Goal: Task Accomplishment & Management: Use online tool/utility

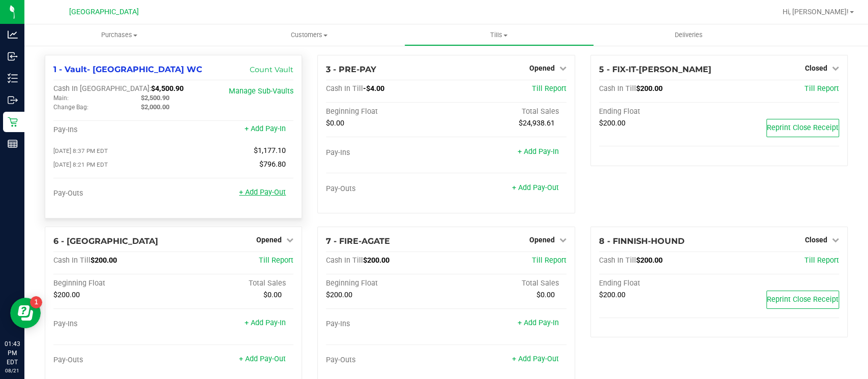
click at [263, 189] on link "+ Add Pay-Out" at bounding box center [262, 192] width 47 height 9
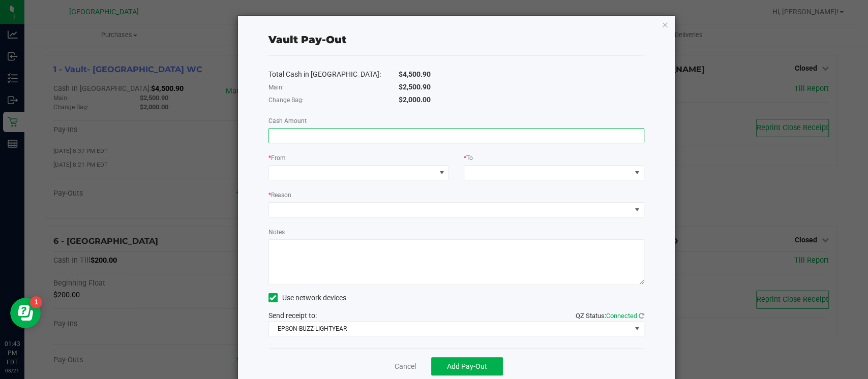
click at [431, 136] on input at bounding box center [456, 136] width 375 height 14
type input "$2,500.00"
click at [423, 177] on span at bounding box center [352, 173] width 167 height 14
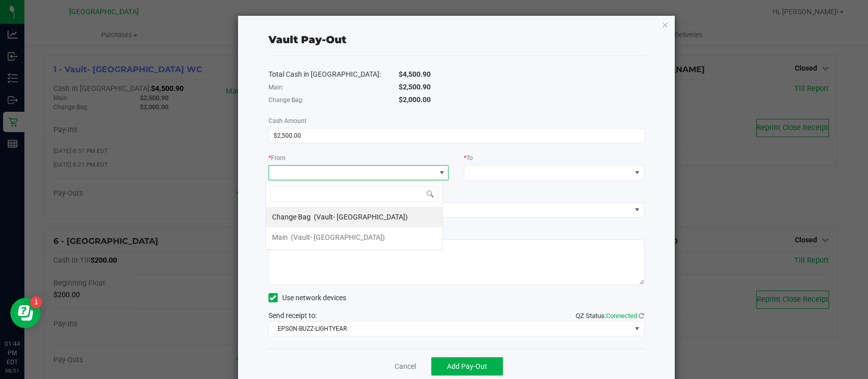
scroll to position [15, 177]
click at [366, 240] on span "(Vault- [GEOGRAPHIC_DATA])" at bounding box center [338, 237] width 94 height 8
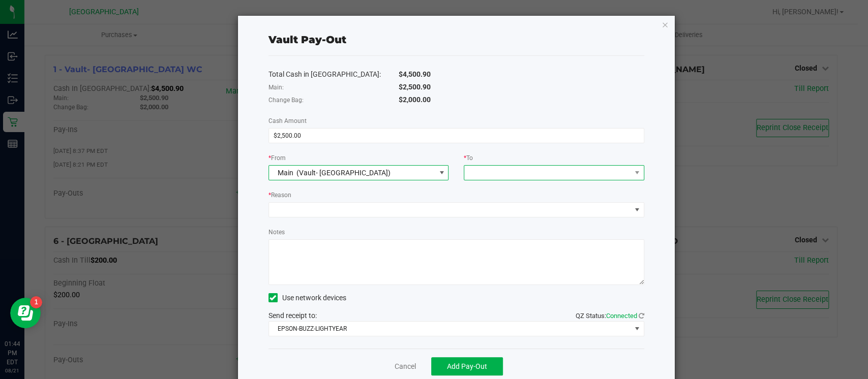
click at [519, 175] on span at bounding box center [547, 173] width 167 height 14
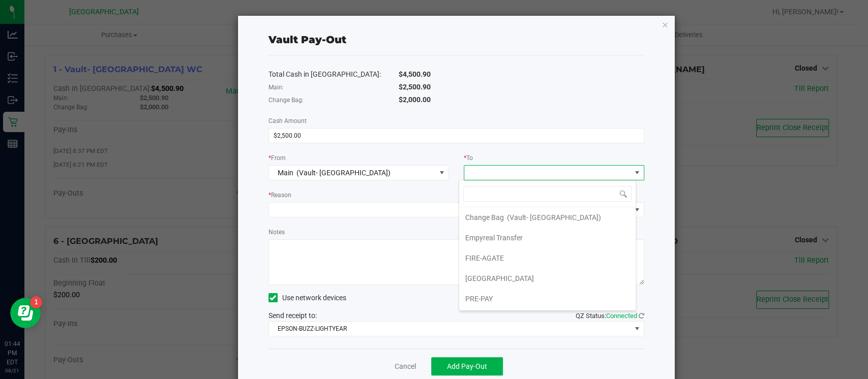
scroll to position [17, 0]
click at [594, 240] on li "Empyreal Transfer" at bounding box center [547, 240] width 176 height 20
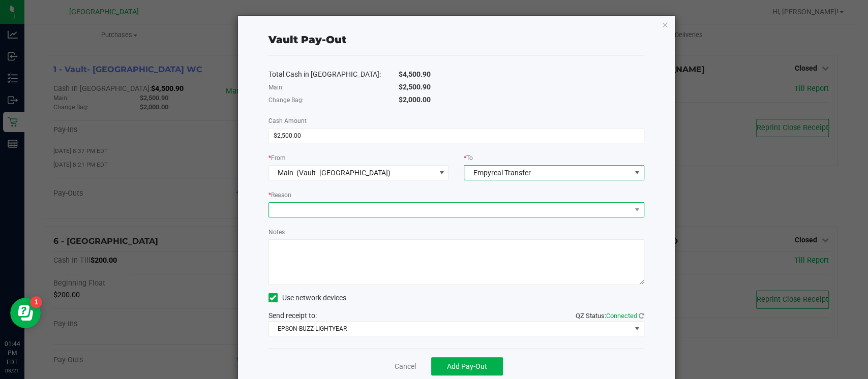
click at [424, 216] on span at bounding box center [450, 210] width 362 height 14
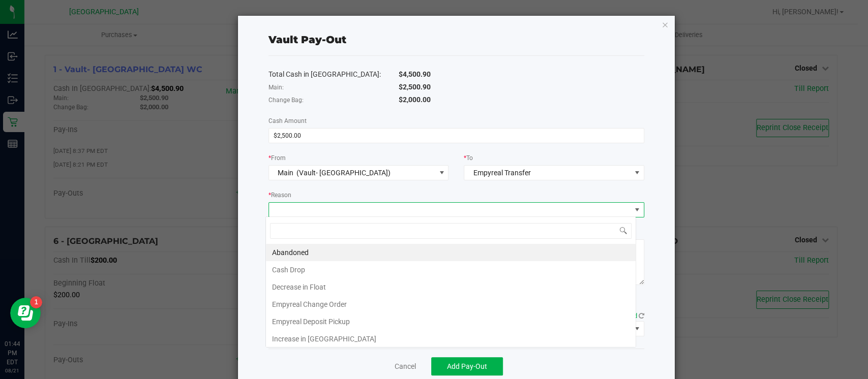
scroll to position [15, 370]
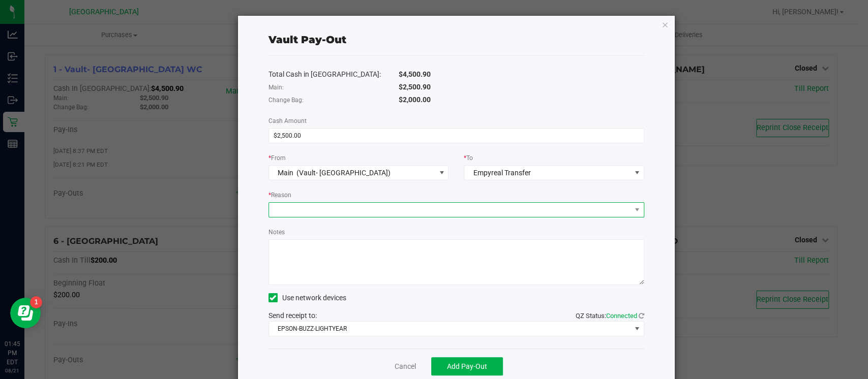
click at [552, 210] on span at bounding box center [450, 210] width 362 height 14
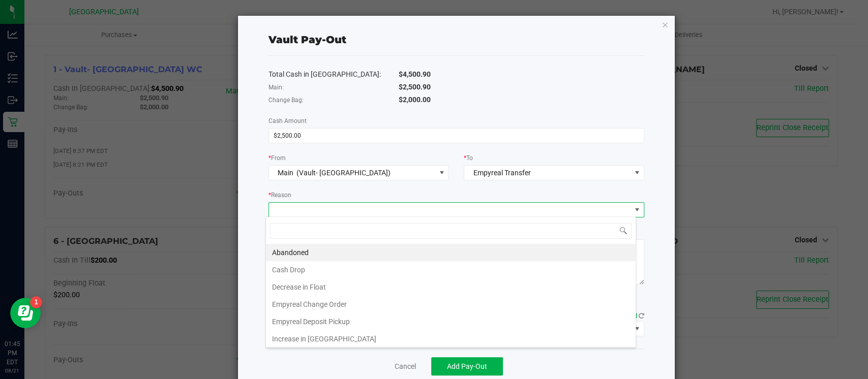
scroll to position [1, 0]
click at [504, 317] on li "Empyreal Deposit Pickup" at bounding box center [451, 320] width 370 height 17
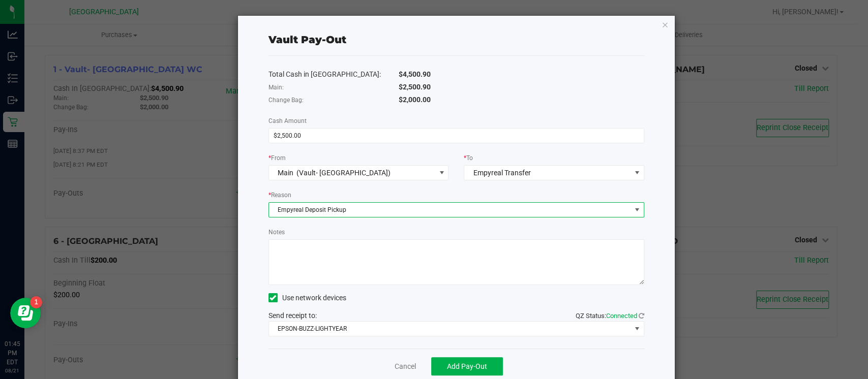
click at [462, 258] on textarea "Notes" at bounding box center [456, 262] width 376 height 46
type textarea "jh"
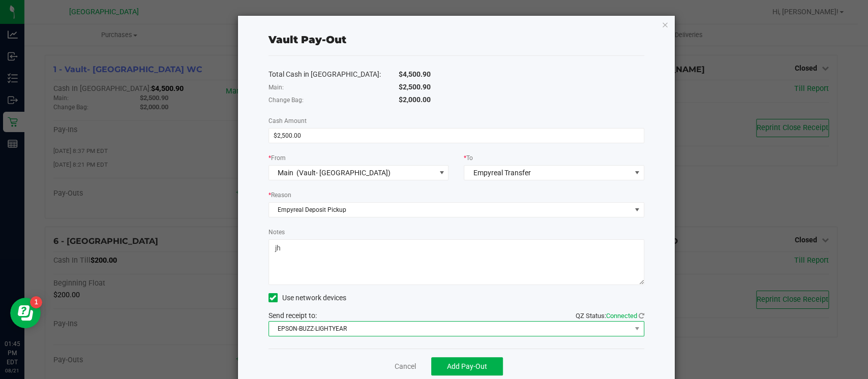
click at [568, 327] on span "EPSON-BUZZ-LIGHTYEAR" at bounding box center [450, 329] width 362 height 14
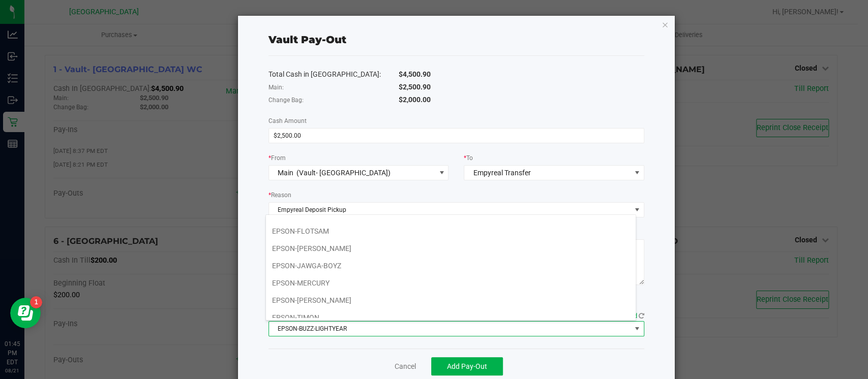
scroll to position [104, 0]
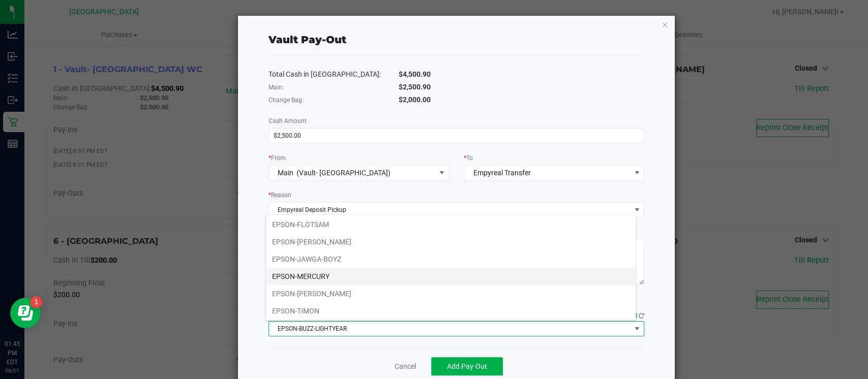
click at [561, 275] on li "EPSON-MERCURY" at bounding box center [451, 276] width 370 height 17
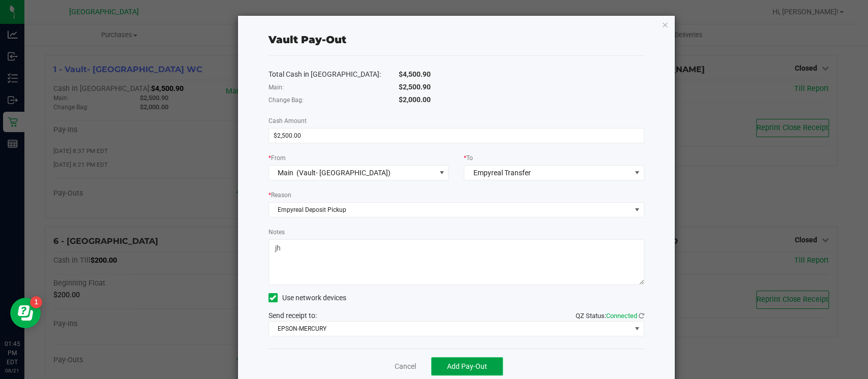
click at [468, 362] on span "Add Pay-Out" at bounding box center [467, 366] width 40 height 8
click at [661, 24] on icon "button" at bounding box center [664, 24] width 7 height 12
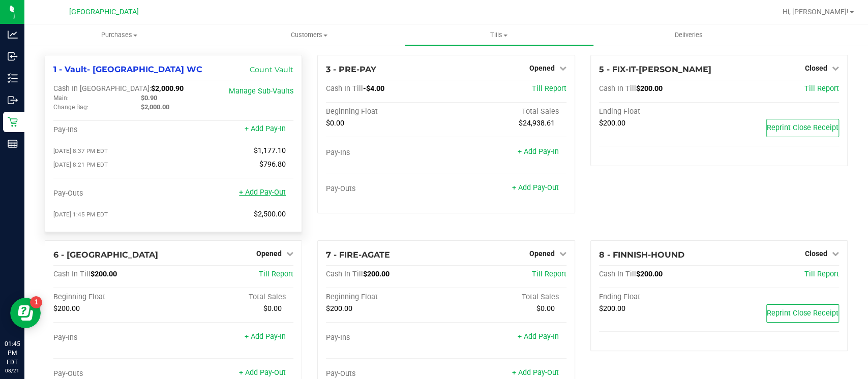
click at [267, 192] on link "+ Add Pay-Out" at bounding box center [262, 192] width 47 height 9
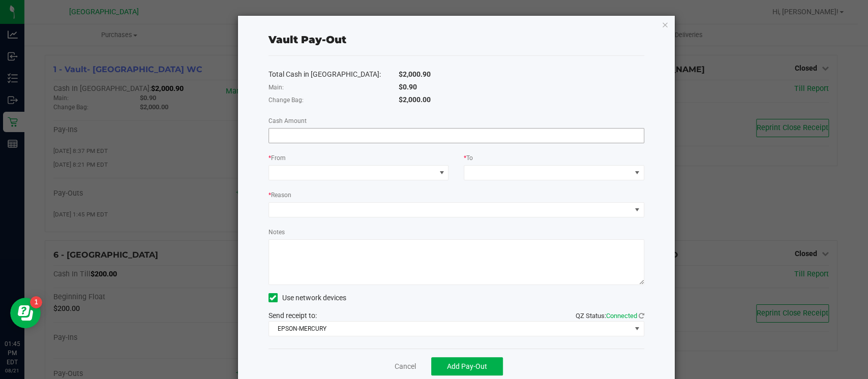
click at [390, 132] on input at bounding box center [456, 136] width 375 height 14
type input "."
type input "$0.90"
click at [393, 167] on span at bounding box center [352, 173] width 167 height 14
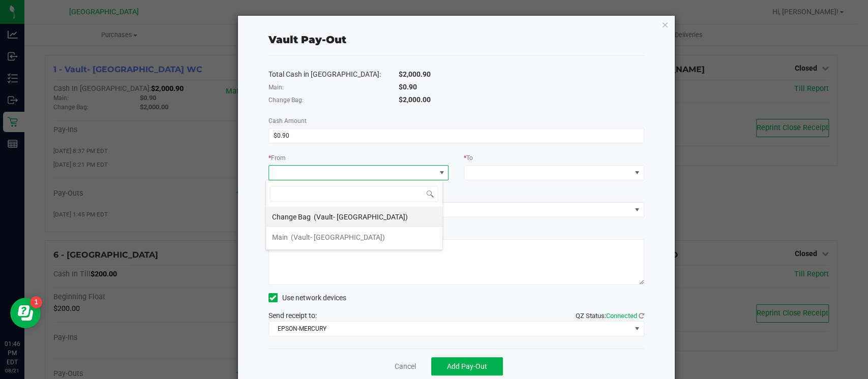
scroll to position [15, 177]
click at [370, 239] on li "Main (Vault- [GEOGRAPHIC_DATA])" at bounding box center [354, 237] width 176 height 20
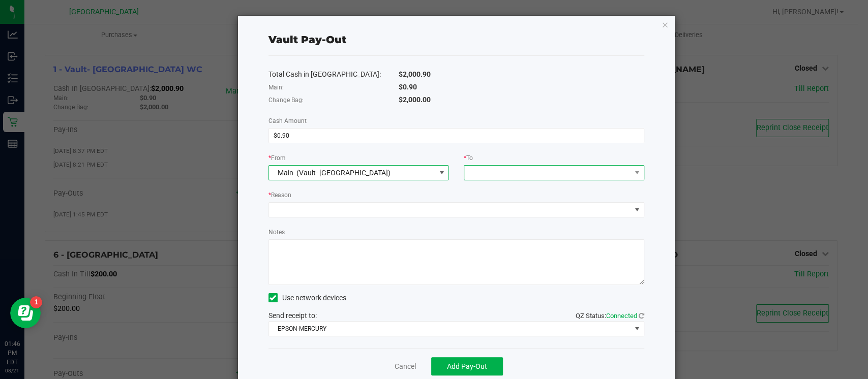
click at [528, 174] on span at bounding box center [547, 173] width 167 height 14
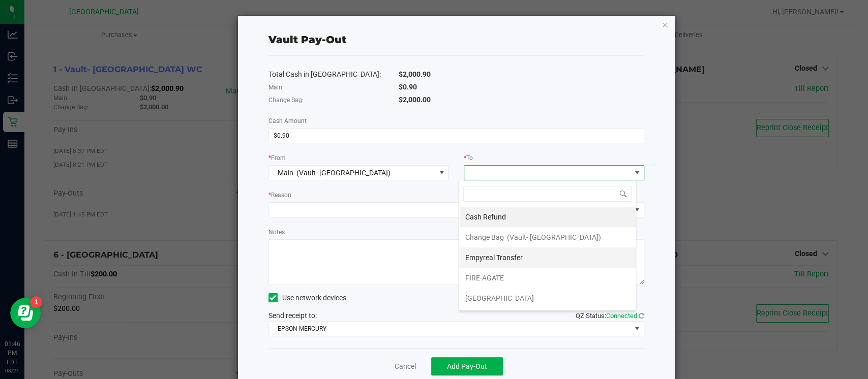
click at [517, 258] on span "Empyreal Transfer" at bounding box center [493, 258] width 57 height 8
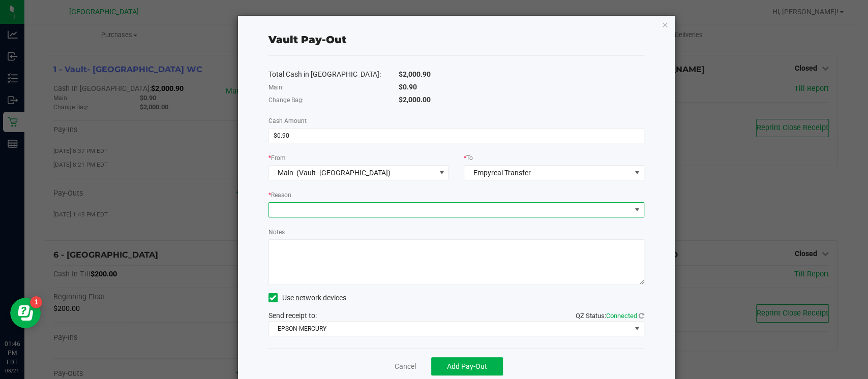
click at [564, 209] on span at bounding box center [450, 210] width 362 height 14
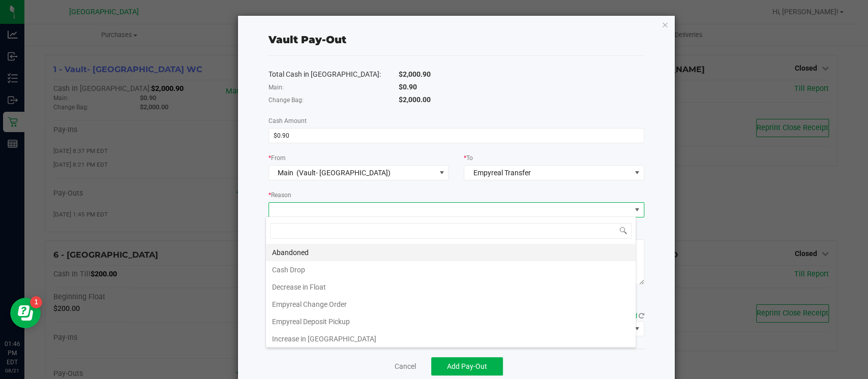
scroll to position [15, 370]
click at [552, 320] on li "Empyreal Deposit Pickup" at bounding box center [451, 321] width 370 height 17
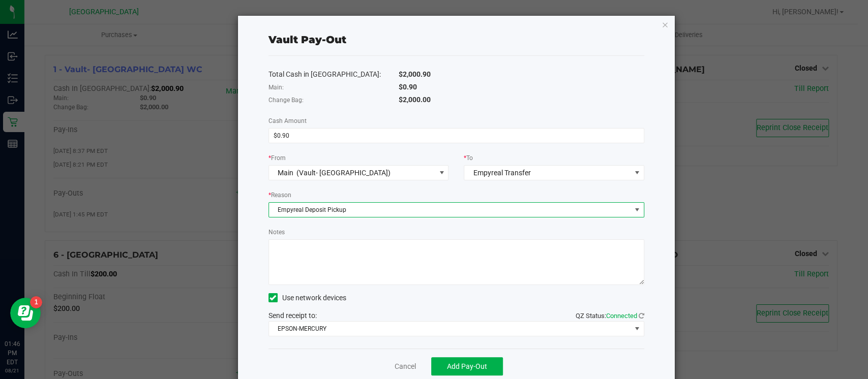
click at [506, 255] on textarea "Notes" at bounding box center [456, 262] width 376 height 46
type textarea "jh"
click at [466, 359] on button "Add Pay-Out" at bounding box center [467, 366] width 72 height 18
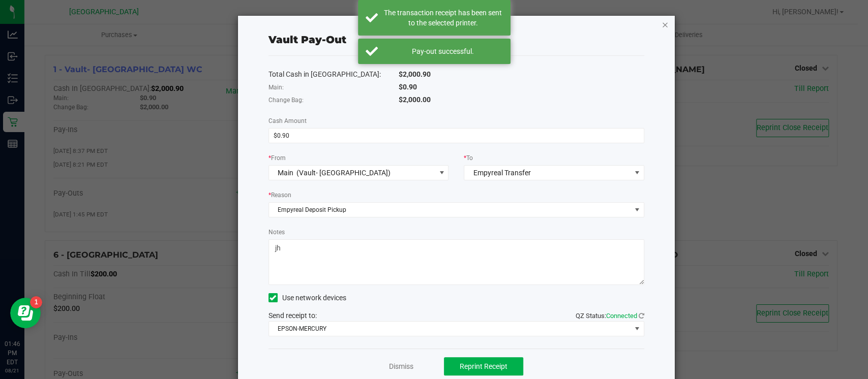
click at [661, 25] on icon "button" at bounding box center [664, 24] width 7 height 12
